Goal: Register for event/course

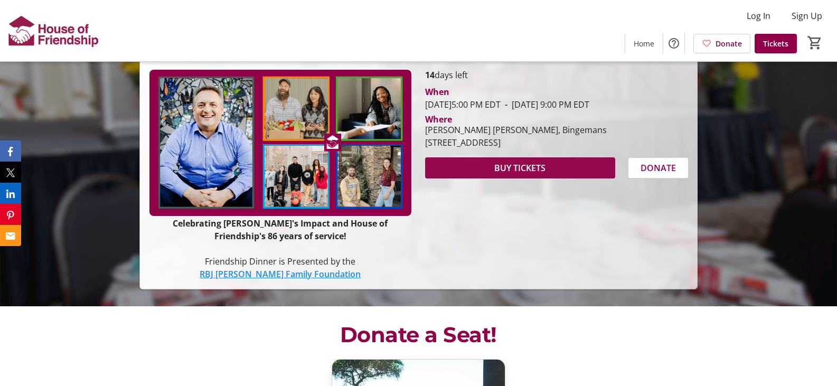
scroll to position [106, 0]
click at [472, 166] on span at bounding box center [520, 167] width 190 height 25
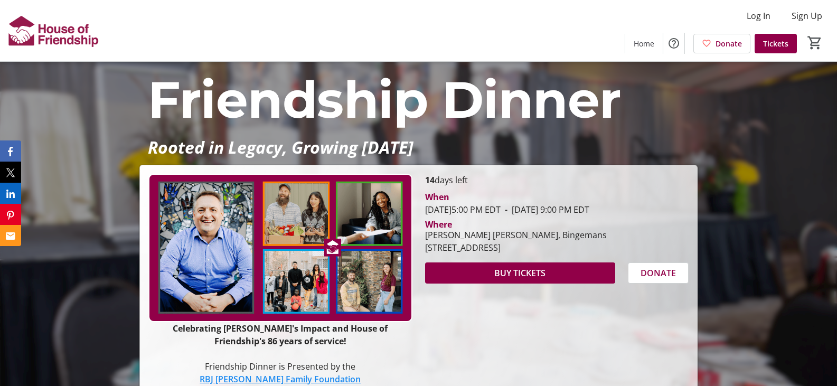
drag, startPoint x: 638, startPoint y: 245, endPoint x: 421, endPoint y: 241, distance: 217.0
click at [421, 241] on div "[PERSON_NAME][GEOGRAPHIC_DATA][PERSON_NAME], Bingemans [STREET_ADDRESS]" at bounding box center [516, 241] width 194 height 25
copy div "Marshall Hall, Bingemans 425 Bingemans Centre Drive, Kitchener, ON N2B 3X7"
